Goal: Task Accomplishment & Management: Manage account settings

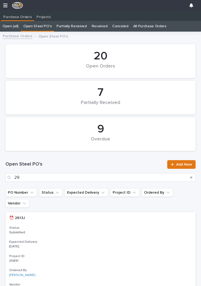
scroll to position [0, 0]
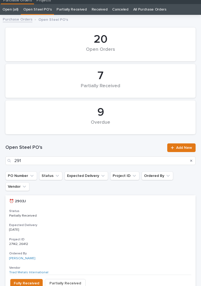
type input "2916"
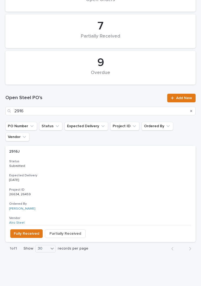
scroll to position [66, 0]
click at [90, 178] on p "[DATE]" at bounding box center [100, 180] width 182 height 4
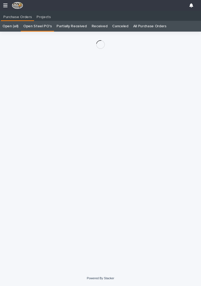
scroll to position [8, 0]
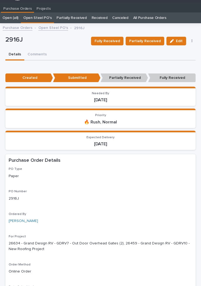
click at [149, 40] on span "Partially Received" at bounding box center [145, 41] width 32 height 6
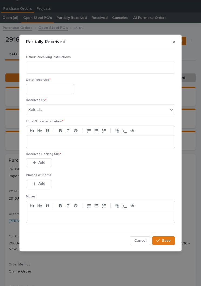
click at [49, 90] on input "text" at bounding box center [50, 89] width 48 height 10
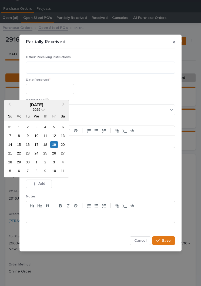
click at [59, 146] on div "20" at bounding box center [62, 144] width 7 height 7
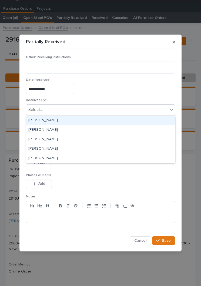
click at [60, 91] on input "**********" at bounding box center [50, 89] width 48 height 10
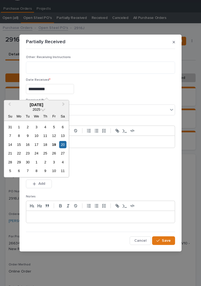
click at [55, 143] on div "19" at bounding box center [53, 144] width 7 height 7
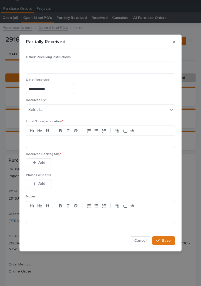
type input "**********"
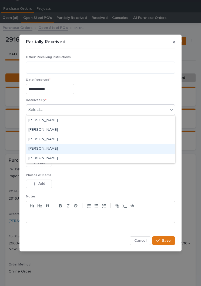
click at [56, 146] on div "[PERSON_NAME]" at bounding box center [100, 148] width 148 height 9
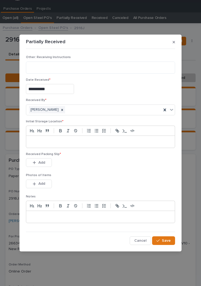
click at [78, 141] on p at bounding box center [100, 141] width 140 height 5
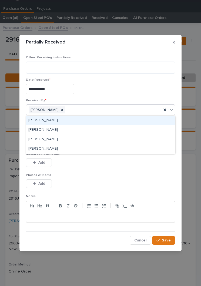
click at [65, 88] on input "**********" at bounding box center [50, 89] width 48 height 10
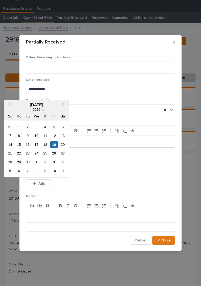
click at [47, 146] on div "18" at bounding box center [45, 144] width 7 height 7
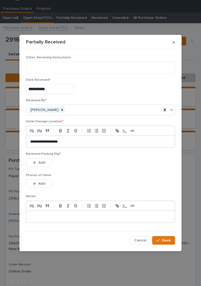
type input "**********"
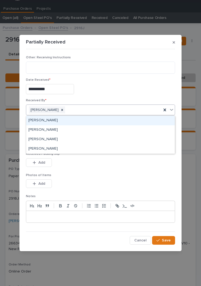
click at [76, 120] on div "[PERSON_NAME]" at bounding box center [100, 120] width 148 height 9
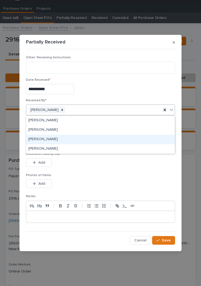
click at [73, 137] on div "[PERSON_NAME]" at bounding box center [100, 139] width 148 height 9
click at [78, 137] on div "[PERSON_NAME]" at bounding box center [100, 139] width 148 height 9
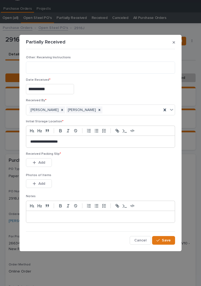
click at [48, 161] on button "Add" at bounding box center [39, 162] width 26 height 9
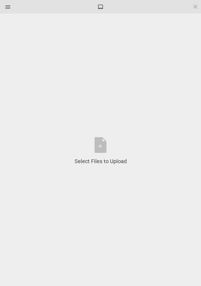
click at [105, 149] on div "Select Files to Upload or Drag and Drop, Copy and Paste Files" at bounding box center [100, 151] width 52 height 28
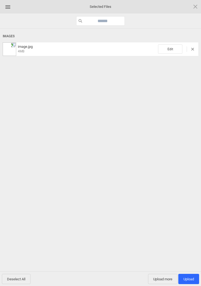
click at [174, 48] on span "Edit" at bounding box center [170, 48] width 24 height 9
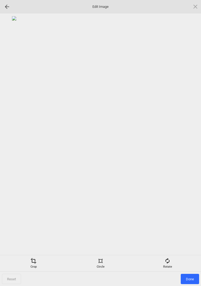
click at [173, 259] on div "Rotate" at bounding box center [167, 262] width 64 height 11
click at [193, 140] on div at bounding box center [188, 142] width 13 height 13
click at [191, 140] on div at bounding box center [188, 142] width 13 height 13
click at [191, 141] on div at bounding box center [188, 142] width 13 height 13
click at [192, 139] on div at bounding box center [188, 142] width 13 height 13
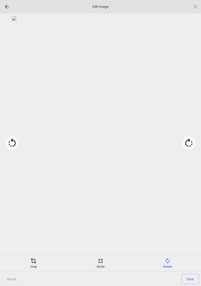
click at [36, 264] on div "Crop" at bounding box center [33, 262] width 64 height 11
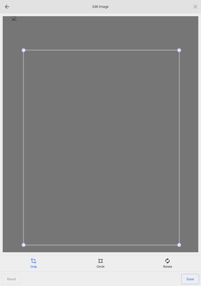
click at [190, 274] on span "Save" at bounding box center [190, 278] width 18 height 10
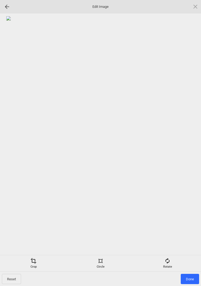
click at [191, 280] on span "Done" at bounding box center [189, 278] width 18 height 10
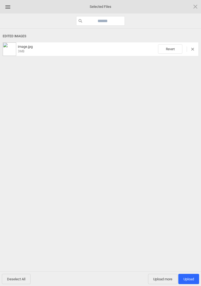
click at [160, 280] on span "Upload more" at bounding box center [162, 278] width 29 height 10
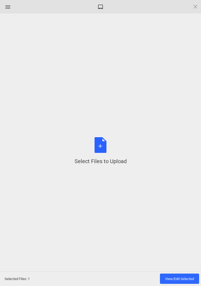
click at [98, 147] on div "Select Files to Upload or Drag and Drop, Copy and Paste Files" at bounding box center [100, 151] width 52 height 28
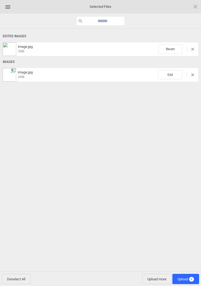
click at [171, 71] on span "Edit" at bounding box center [170, 74] width 24 height 9
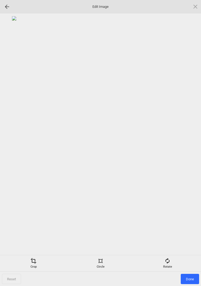
click at [169, 259] on span at bounding box center [167, 260] width 6 height 6
click at [188, 139] on div at bounding box center [188, 142] width 13 height 13
click at [190, 139] on div at bounding box center [188, 142] width 13 height 13
click at [191, 137] on div at bounding box center [188, 142] width 13 height 13
click at [190, 141] on div at bounding box center [188, 142] width 13 height 13
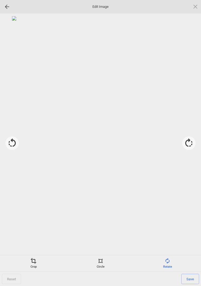
click at [35, 264] on div "Crop" at bounding box center [33, 262] width 64 height 11
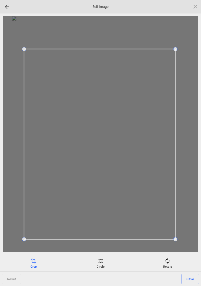
click at [189, 275] on span "Save" at bounding box center [190, 278] width 18 height 10
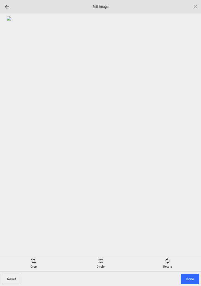
click at [193, 275] on span "Done" at bounding box center [189, 278] width 18 height 10
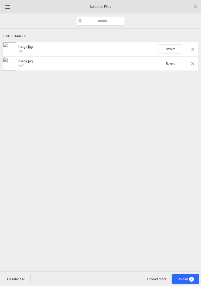
click at [190, 279] on span "2" at bounding box center [191, 278] width 5 height 5
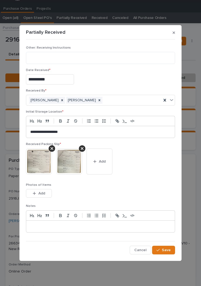
click at [36, 193] on div "button" at bounding box center [35, 193] width 5 height 4
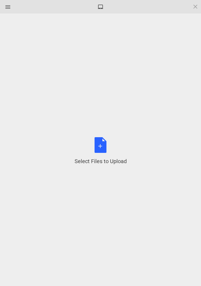
click at [104, 146] on div "Select Files to Upload or Drag and Drop, Copy and Paste Files" at bounding box center [100, 151] width 52 height 28
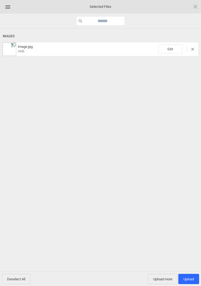
click at [170, 48] on span "Edit" at bounding box center [170, 48] width 24 height 9
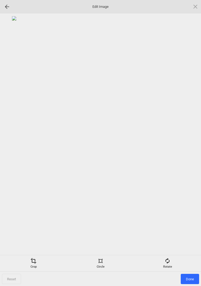
click at [168, 263] on span at bounding box center [167, 260] width 6 height 6
click at [189, 136] on div at bounding box center [188, 142] width 13 height 13
click at [190, 142] on div at bounding box center [188, 142] width 13 height 13
click at [189, 143] on div at bounding box center [188, 142] width 13 height 13
click at [191, 141] on div at bounding box center [188, 142] width 13 height 13
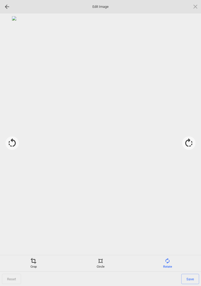
click at [30, 265] on div "Crop" at bounding box center [33, 262] width 64 height 11
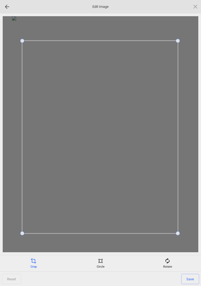
click at [187, 277] on span "Save" at bounding box center [190, 278] width 18 height 10
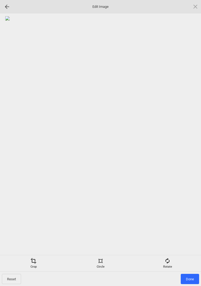
click at [190, 279] on span "Done" at bounding box center [189, 278] width 18 height 10
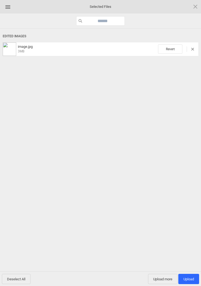
click at [193, 279] on span "Upload 1" at bounding box center [188, 279] width 11 height 4
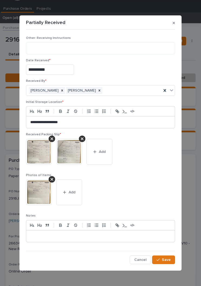
click at [167, 258] on span "Save" at bounding box center [165, 259] width 9 height 5
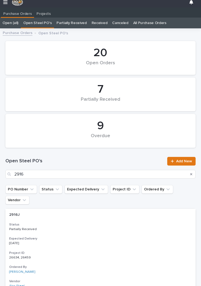
scroll to position [8, 0]
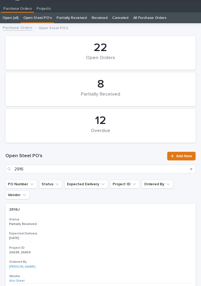
click at [52, 163] on div "Open Steel PO's 2916 Add New" at bounding box center [100, 163] width 190 height 22
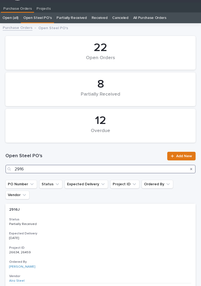
click at [71, 168] on input "2916" at bounding box center [100, 168] width 190 height 9
type input "2"
type input "2917"
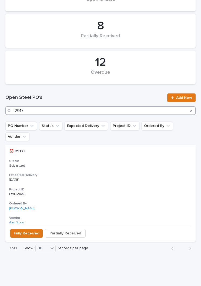
scroll to position [66, 0]
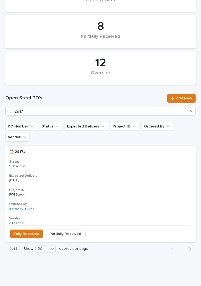
click at [102, 159] on div "⏰ 2917J ⏰ 2917J Status Submitted Expected Delivery [DATE] Project ID PWI Stock …" at bounding box center [100, 185] width 190 height 79
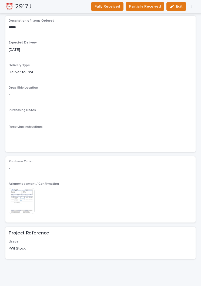
scroll to position [361, 0]
click at [113, 5] on span "Fully Received" at bounding box center [106, 6] width 25 height 6
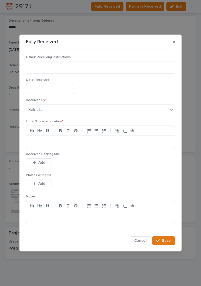
click at [53, 89] on input "text" at bounding box center [50, 89] width 48 height 10
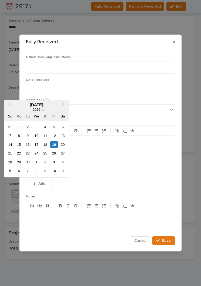
click at [50, 143] on div "19" at bounding box center [53, 144] width 7 height 7
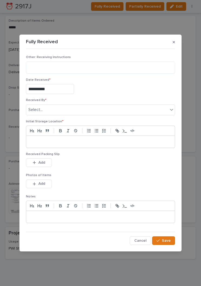
click at [61, 87] on input "**********" at bounding box center [50, 89] width 48 height 10
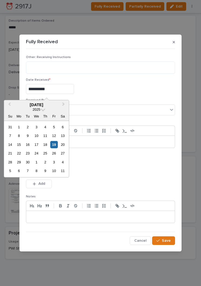
click at [49, 144] on div "18" at bounding box center [45, 144] width 7 height 7
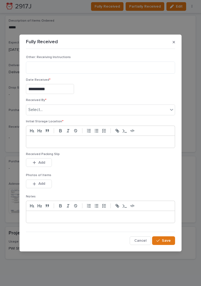
type input "**********"
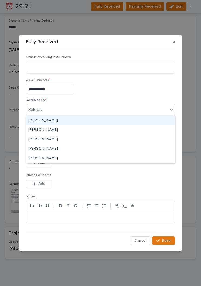
click at [70, 119] on div "[PERSON_NAME]" at bounding box center [100, 120] width 148 height 9
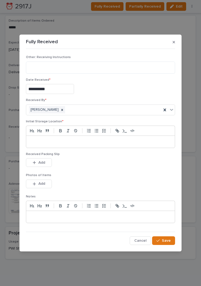
click at [90, 147] on div at bounding box center [100, 142] width 148 height 12
click at [98, 141] on p at bounding box center [100, 141] width 140 height 5
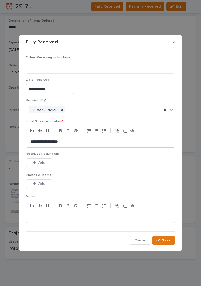
click at [111, 175] on p "Photos of Items" at bounding box center [100, 175] width 149 height 4
click at [114, 178] on div "Photos of Items This file cannot be opened Download File Add" at bounding box center [100, 183] width 149 height 21
click at [45, 160] on span "Add" at bounding box center [41, 162] width 7 height 5
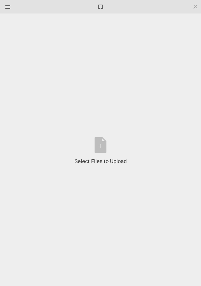
click at [103, 148] on div "Select Files to Upload or Drag and Drop, Copy and Paste Files" at bounding box center [100, 151] width 52 height 28
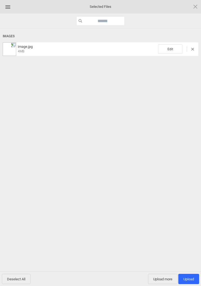
click at [174, 45] on span "Edit" at bounding box center [170, 48] width 24 height 9
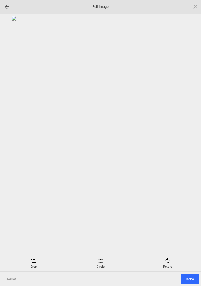
click at [171, 262] on div "Rotate" at bounding box center [167, 262] width 64 height 11
click at [190, 141] on div at bounding box center [188, 142] width 13 height 13
click at [190, 140] on div at bounding box center [188, 142] width 13 height 13
click at [191, 138] on div at bounding box center [188, 142] width 13 height 13
click at [191, 139] on div at bounding box center [188, 142] width 13 height 13
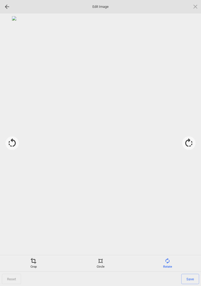
click at [34, 261] on span at bounding box center [33, 260] width 6 height 6
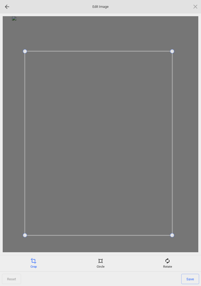
click at [192, 279] on span "Save" at bounding box center [190, 278] width 18 height 10
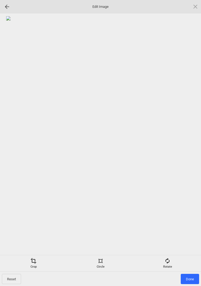
click at [191, 275] on span "Done" at bounding box center [189, 278] width 18 height 10
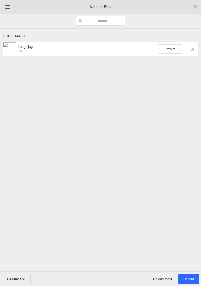
click at [161, 280] on span "Upload more" at bounding box center [162, 278] width 29 height 10
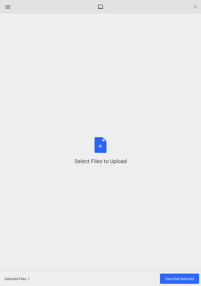
click at [101, 148] on div "Select Files to Upload or Drag and Drop, Copy and Paste Files" at bounding box center [100, 151] width 52 height 28
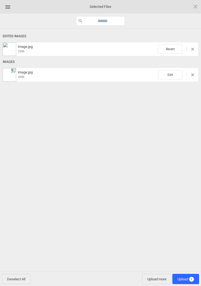
click at [169, 77] on span "Edit" at bounding box center [170, 74] width 24 height 9
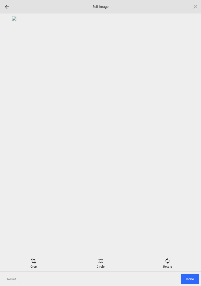
click at [171, 260] on div "Rotate" at bounding box center [167, 262] width 64 height 11
click at [189, 142] on div at bounding box center [188, 142] width 13 height 13
click at [191, 140] on div at bounding box center [188, 142] width 13 height 13
click at [195, 137] on div at bounding box center [188, 142] width 13 height 13
click at [191, 138] on div at bounding box center [188, 142] width 13 height 13
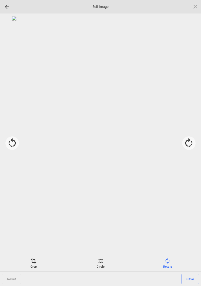
click at [33, 263] on span at bounding box center [33, 260] width 6 height 6
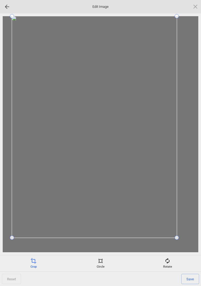
click at [11, 233] on div at bounding box center [100, 134] width 195 height 236
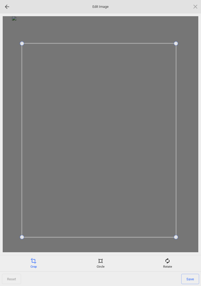
click at [192, 278] on span "Save" at bounding box center [190, 278] width 18 height 10
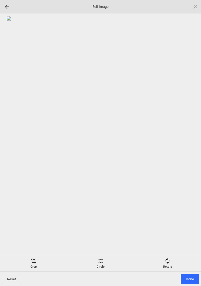
click at [192, 280] on span "Done" at bounding box center [189, 278] width 18 height 10
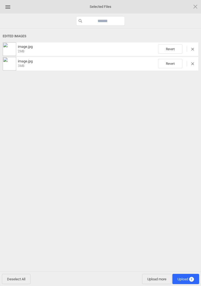
click at [189, 279] on span "2" at bounding box center [191, 278] width 5 height 5
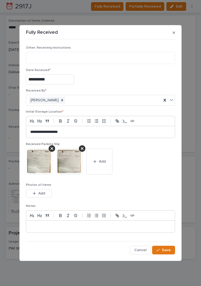
click at [166, 252] on button "Save" at bounding box center [163, 249] width 23 height 9
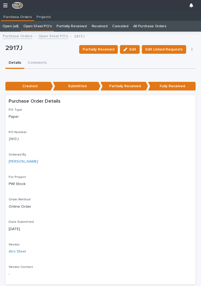
scroll to position [0, 0]
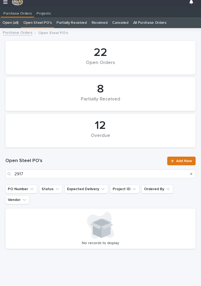
scroll to position [8, 0]
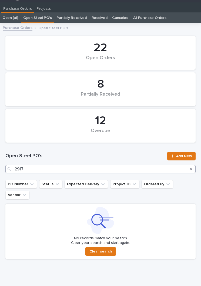
click at [101, 170] on input "2917" at bounding box center [100, 168] width 190 height 9
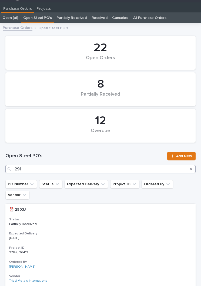
type input "2913"
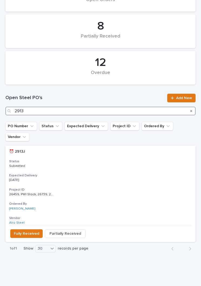
scroll to position [64, 0]
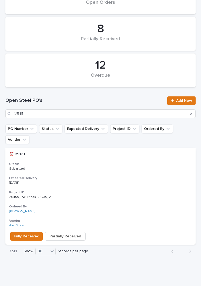
click at [104, 167] on p "Submitted" at bounding box center [100, 169] width 182 height 4
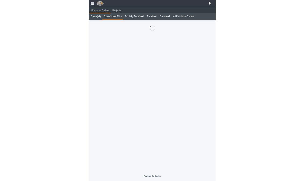
scroll to position [8, 0]
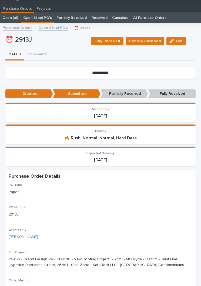
click at [109, 39] on span "Fully Received" at bounding box center [106, 41] width 25 height 6
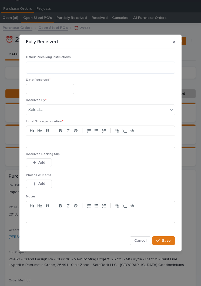
click at [54, 86] on input "text" at bounding box center [50, 89] width 48 height 10
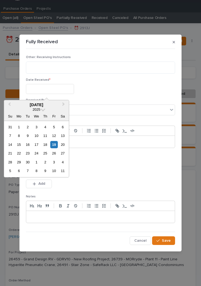
click at [46, 145] on div "18" at bounding box center [45, 144] width 7 height 7
type input "**********"
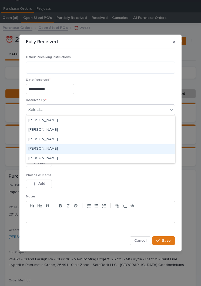
click at [59, 149] on div "[PERSON_NAME]" at bounding box center [100, 148] width 148 height 9
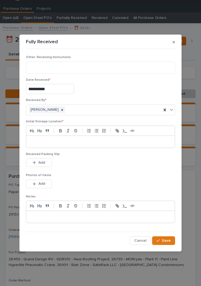
click at [90, 140] on p at bounding box center [100, 141] width 140 height 5
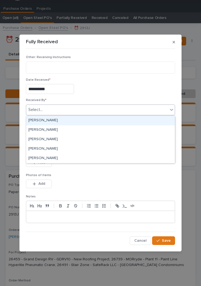
click at [74, 121] on div "[PERSON_NAME]" at bounding box center [100, 120] width 148 height 9
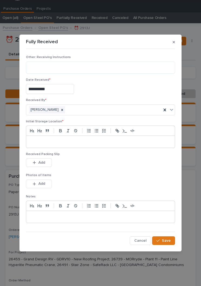
click at [94, 133] on button "button" at bounding box center [96, 130] width 8 height 6
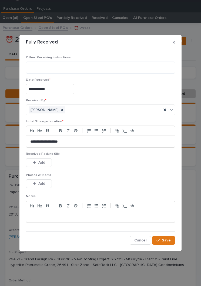
click at [109, 171] on div "Received Packing Slip This file cannot be opened Download File Add" at bounding box center [100, 162] width 149 height 21
click at [90, 172] on div "Received Packing Slip This file cannot be opened Download File Add" at bounding box center [100, 162] width 149 height 21
click at [44, 161] on span "Add" at bounding box center [41, 162] width 7 height 5
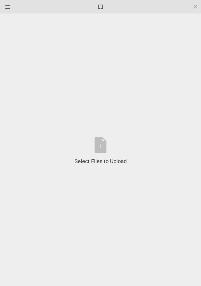
click at [101, 149] on div "Select Files to Upload or Drag and Drop, Copy and Paste Files" at bounding box center [100, 151] width 52 height 28
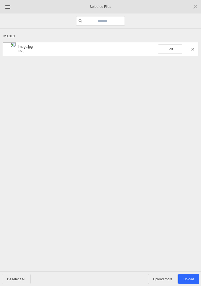
click at [174, 53] on span "Edit" at bounding box center [170, 48] width 24 height 9
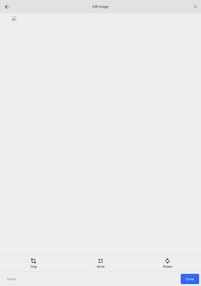
click at [196, 2] on div "Edit Image" at bounding box center [100, 6] width 201 height 13
click at [197, 8] on span at bounding box center [195, 7] width 6 height 6
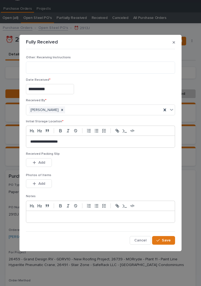
click at [41, 159] on button "Add" at bounding box center [39, 162] width 26 height 9
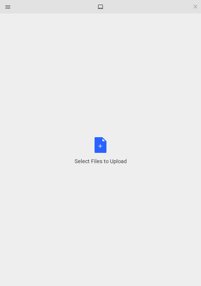
click at [103, 148] on div "Select Files to Upload or Drag and Drop, Copy and Paste Files" at bounding box center [100, 151] width 52 height 28
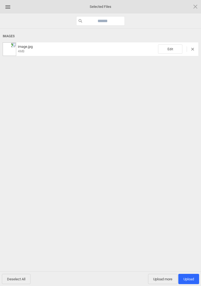
click at [169, 46] on span "Edit" at bounding box center [170, 48] width 24 height 9
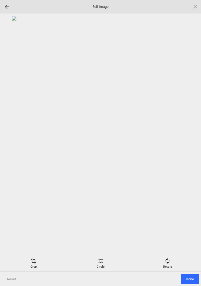
click at [173, 258] on div "Rotate" at bounding box center [167, 262] width 64 height 11
click at [189, 142] on div at bounding box center [188, 142] width 13 height 13
click at [188, 143] on div at bounding box center [188, 142] width 13 height 13
click at [188, 142] on div at bounding box center [188, 142] width 13 height 13
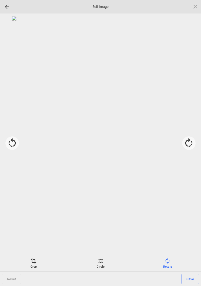
click at [35, 265] on div "Crop" at bounding box center [33, 262] width 64 height 11
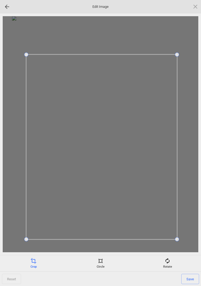
click at [187, 279] on span "Save" at bounding box center [190, 278] width 18 height 10
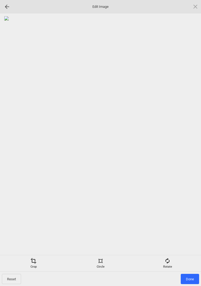
click at [190, 274] on span "Done" at bounding box center [189, 278] width 18 height 10
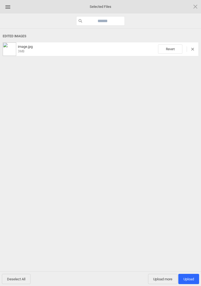
click at [164, 280] on span "Upload more" at bounding box center [162, 278] width 29 height 10
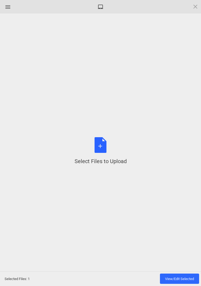
click at [101, 145] on div "Select Files to Upload or Drag and Drop, Copy and Paste Files" at bounding box center [100, 151] width 52 height 28
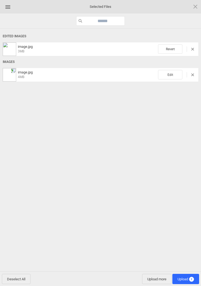
click at [174, 72] on span "Edit" at bounding box center [170, 74] width 24 height 9
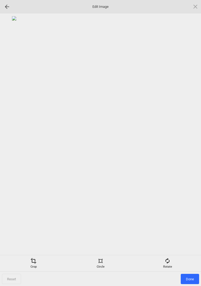
click at [165, 266] on div "Rotate" at bounding box center [167, 262] width 64 height 11
click at [191, 144] on div at bounding box center [188, 142] width 13 height 13
click at [190, 143] on div at bounding box center [188, 142] width 13 height 13
click at [191, 141] on div at bounding box center [188, 142] width 13 height 13
click at [192, 140] on div at bounding box center [188, 142] width 13 height 13
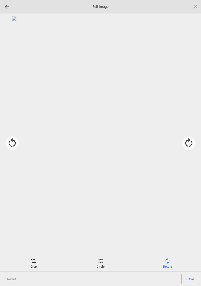
click at [32, 266] on div "Crop" at bounding box center [33, 262] width 64 height 11
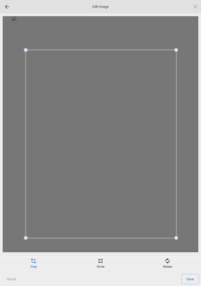
click at [189, 280] on span "Save" at bounding box center [190, 278] width 18 height 10
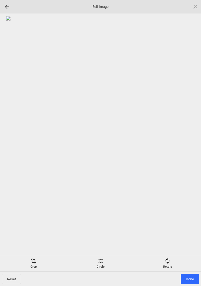
click at [190, 274] on span "Done" at bounding box center [189, 278] width 18 height 10
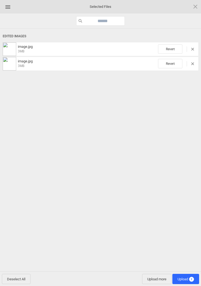
scroll to position [21, 0]
click at [161, 280] on span "Upload more" at bounding box center [156, 278] width 29 height 10
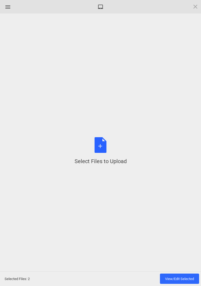
click at [105, 146] on div "Select Files to Upload or Drag and Drop, Copy and Paste Files" at bounding box center [100, 151] width 52 height 28
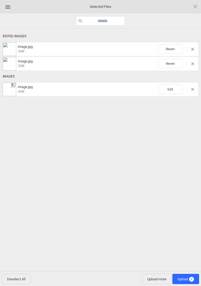
click at [174, 87] on span "Edit" at bounding box center [170, 88] width 24 height 9
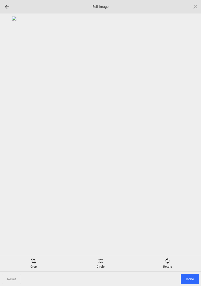
click at [167, 260] on span at bounding box center [167, 260] width 6 height 6
click at [191, 140] on div at bounding box center [188, 142] width 13 height 13
click at [191, 143] on div at bounding box center [188, 142] width 13 height 13
click at [190, 142] on div at bounding box center [188, 142] width 13 height 13
click at [189, 141] on div at bounding box center [188, 142] width 13 height 13
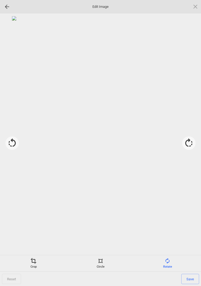
click at [32, 264] on div "Crop" at bounding box center [33, 262] width 64 height 11
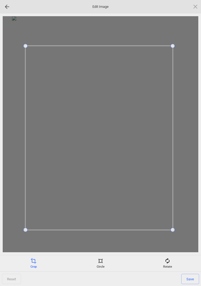
click at [191, 275] on span "Save" at bounding box center [190, 278] width 18 height 10
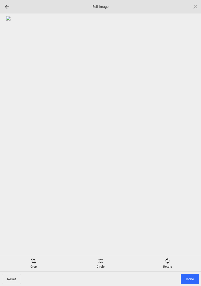
click at [190, 280] on span "Done" at bounding box center [189, 278] width 18 height 10
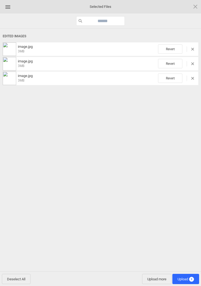
click at [156, 280] on span "Upload more" at bounding box center [156, 278] width 29 height 10
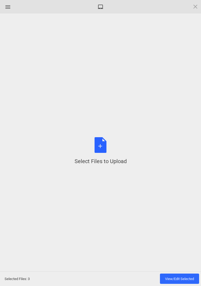
click at [105, 143] on div "Select Files to Upload or Drag and Drop, Copy and Paste Files" at bounding box center [100, 151] width 52 height 28
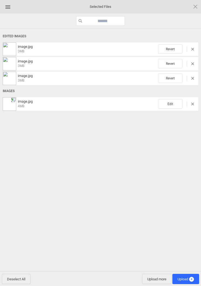
click at [172, 102] on span "Edit" at bounding box center [170, 103] width 24 height 9
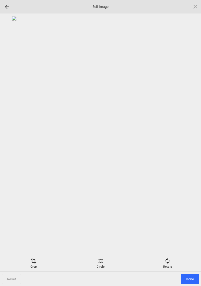
click at [167, 263] on span at bounding box center [167, 260] width 6 height 6
click at [190, 137] on div at bounding box center [188, 142] width 13 height 13
click at [188, 137] on div at bounding box center [188, 142] width 13 height 13
click at [187, 137] on div at bounding box center [188, 142] width 13 height 13
click at [186, 133] on div at bounding box center [100, 134] width 195 height 236
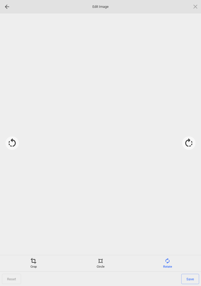
click at [189, 142] on div at bounding box center [188, 142] width 13 height 13
click at [36, 263] on div "Crop" at bounding box center [33, 262] width 64 height 11
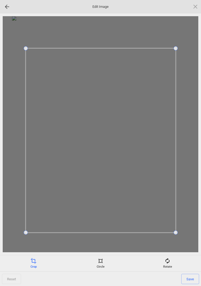
click at [185, 278] on span "Save" at bounding box center [190, 278] width 18 height 10
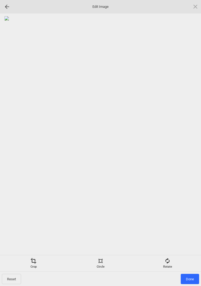
click at [190, 278] on span "Done" at bounding box center [189, 278] width 18 height 10
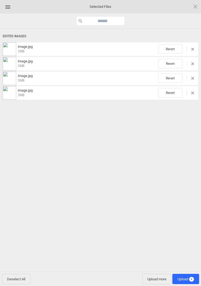
click at [189, 274] on span "Upload 4" at bounding box center [185, 278] width 27 height 10
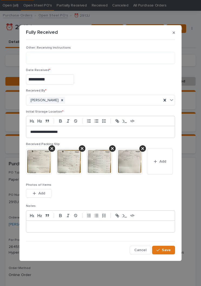
click at [170, 252] on button "Save" at bounding box center [163, 249] width 23 height 9
